Goal: Consume media (video, audio): Consume media (video, audio)

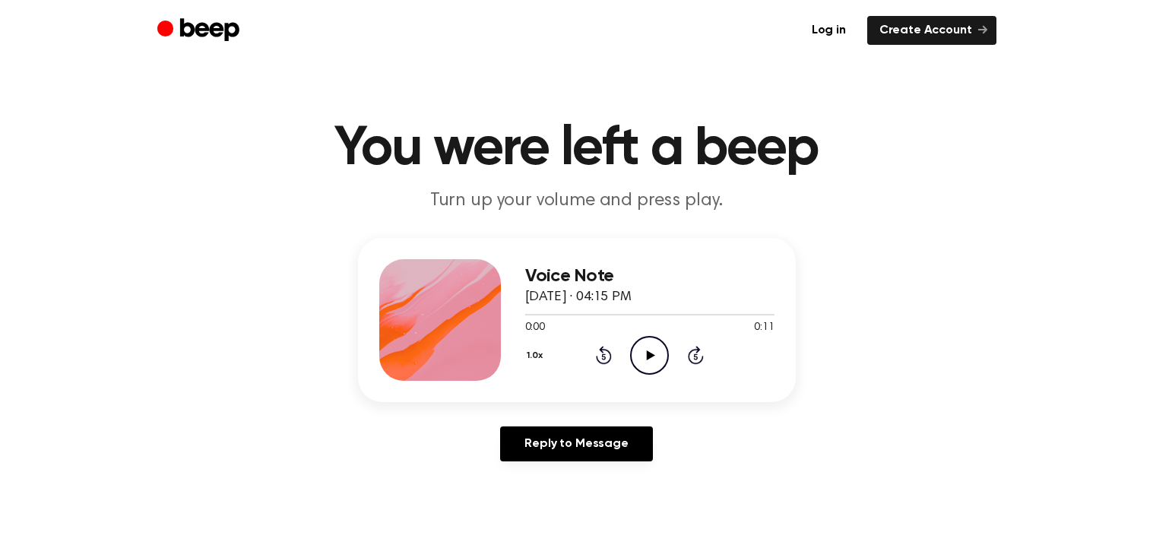
click at [657, 340] on icon "Play Audio" at bounding box center [649, 355] width 39 height 39
click at [534, 351] on button "1.0x" at bounding box center [537, 356] width 24 height 26
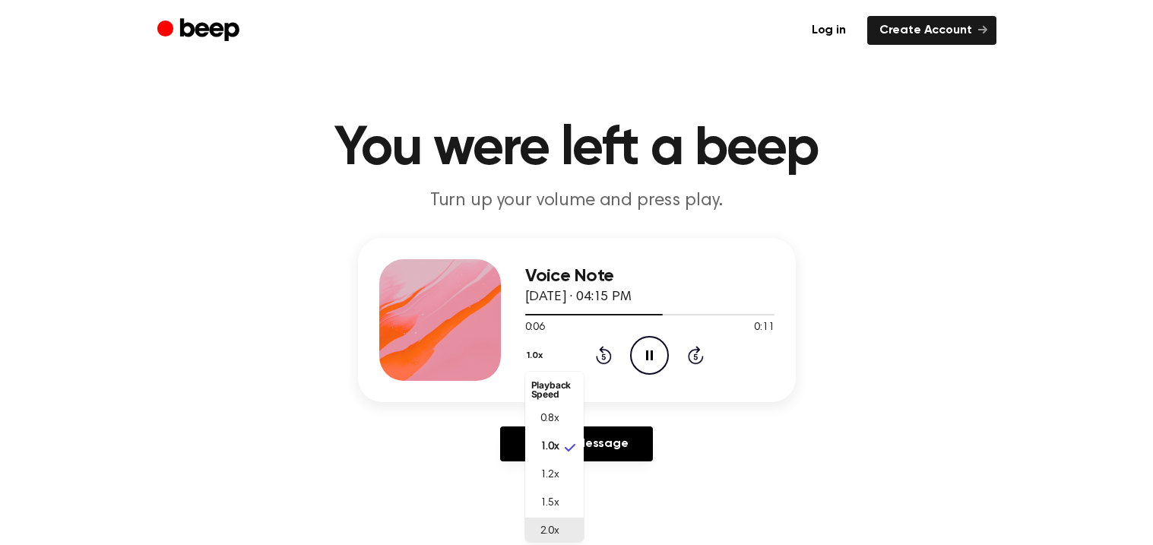
scroll to position [3, 0]
click at [544, 527] on span "2.0x" at bounding box center [549, 529] width 19 height 16
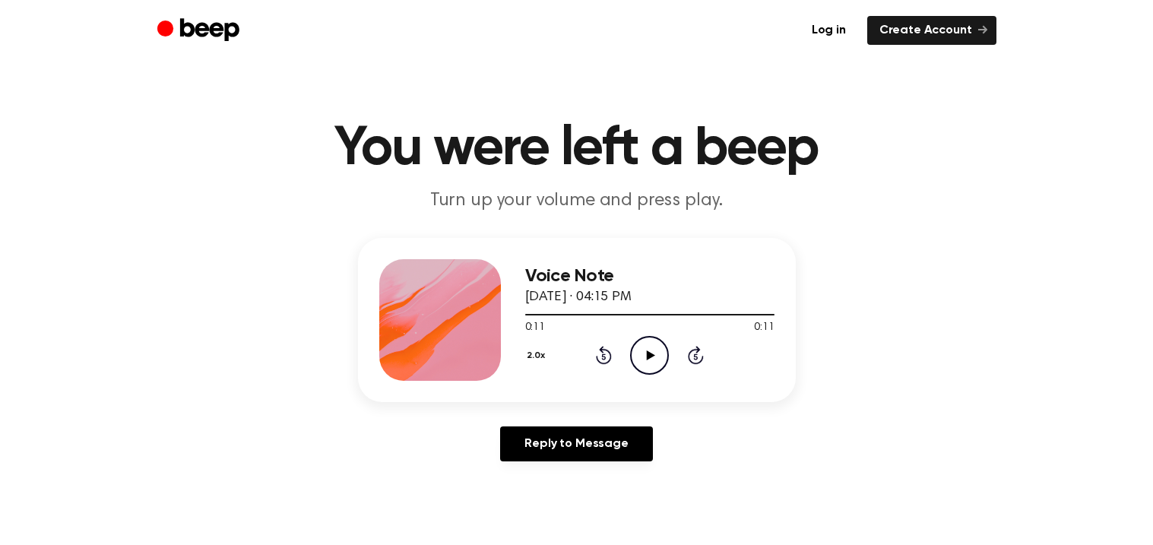
click at [636, 350] on icon "Play Audio" at bounding box center [649, 355] width 39 height 39
click at [527, 346] on button "2.0x" at bounding box center [538, 356] width 26 height 26
click at [543, 424] on li "0.8x" at bounding box center [554, 416] width 59 height 28
click at [651, 353] on icon at bounding box center [651, 355] width 8 height 10
click at [529, 353] on button "0.8x" at bounding box center [538, 356] width 27 height 26
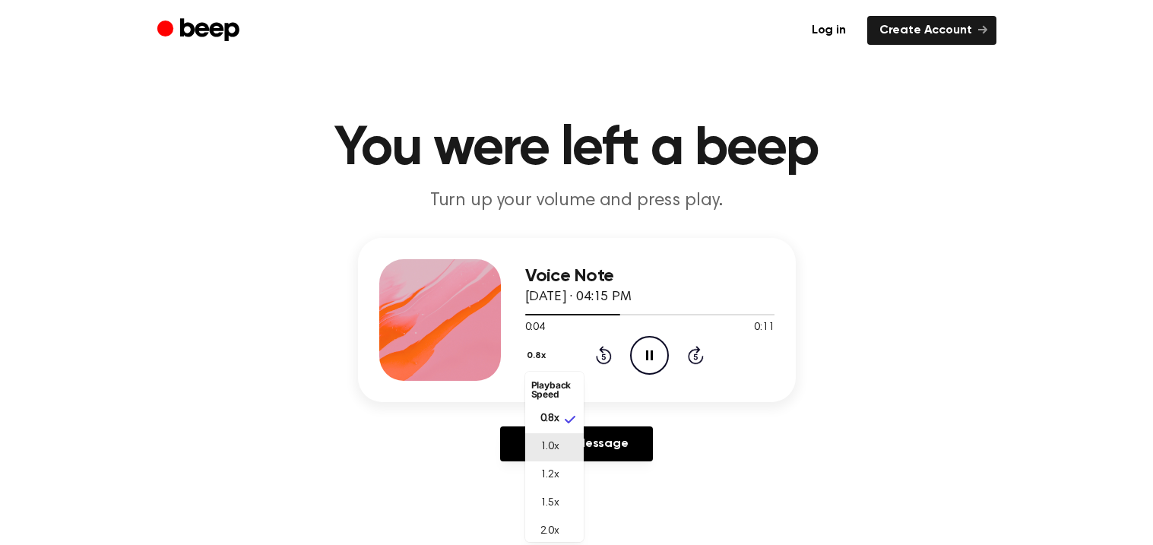
click at [554, 447] on span "1.0x" at bounding box center [549, 447] width 19 height 16
click at [635, 345] on icon "Play Audio" at bounding box center [649, 355] width 39 height 39
click at [635, 345] on icon "Pause Audio" at bounding box center [649, 355] width 39 height 39
click at [635, 345] on icon "Play Audio" at bounding box center [649, 355] width 39 height 39
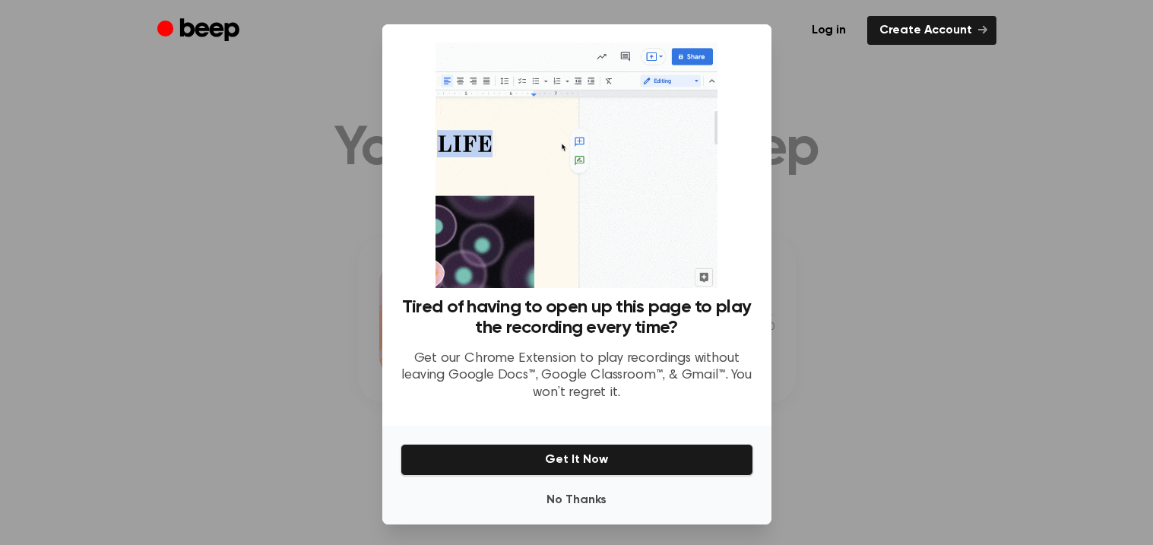
click at [168, 26] on circle "Beep" at bounding box center [165, 28] width 16 height 16
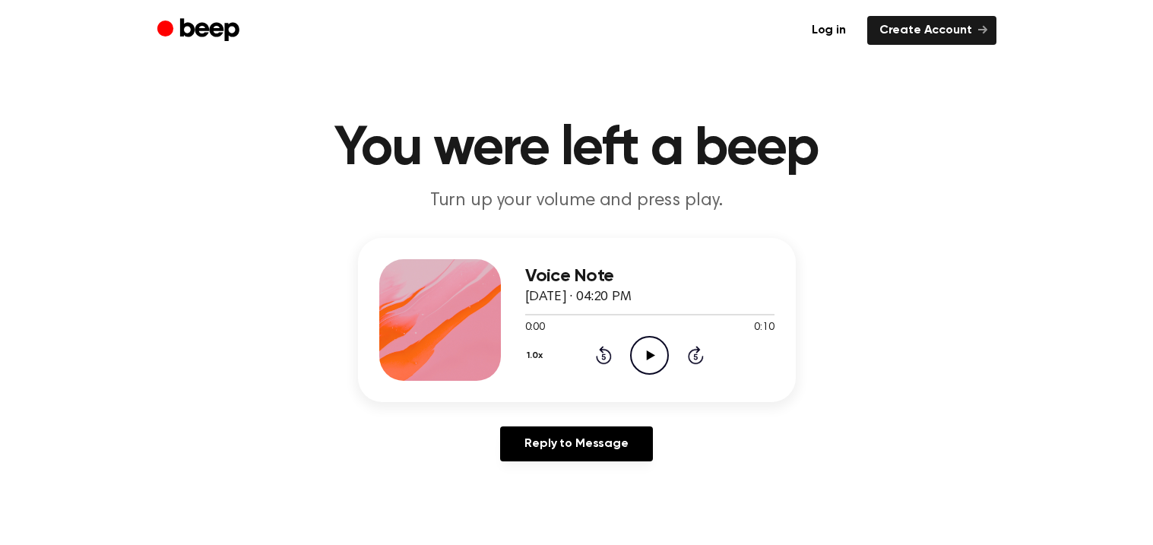
click at [663, 337] on icon "Play Audio" at bounding box center [649, 355] width 39 height 39
click at [657, 365] on icon "Play Audio" at bounding box center [649, 355] width 39 height 39
click at [664, 355] on icon "Play Audio" at bounding box center [649, 355] width 39 height 39
